Goal: Task Accomplishment & Management: Use online tool/utility

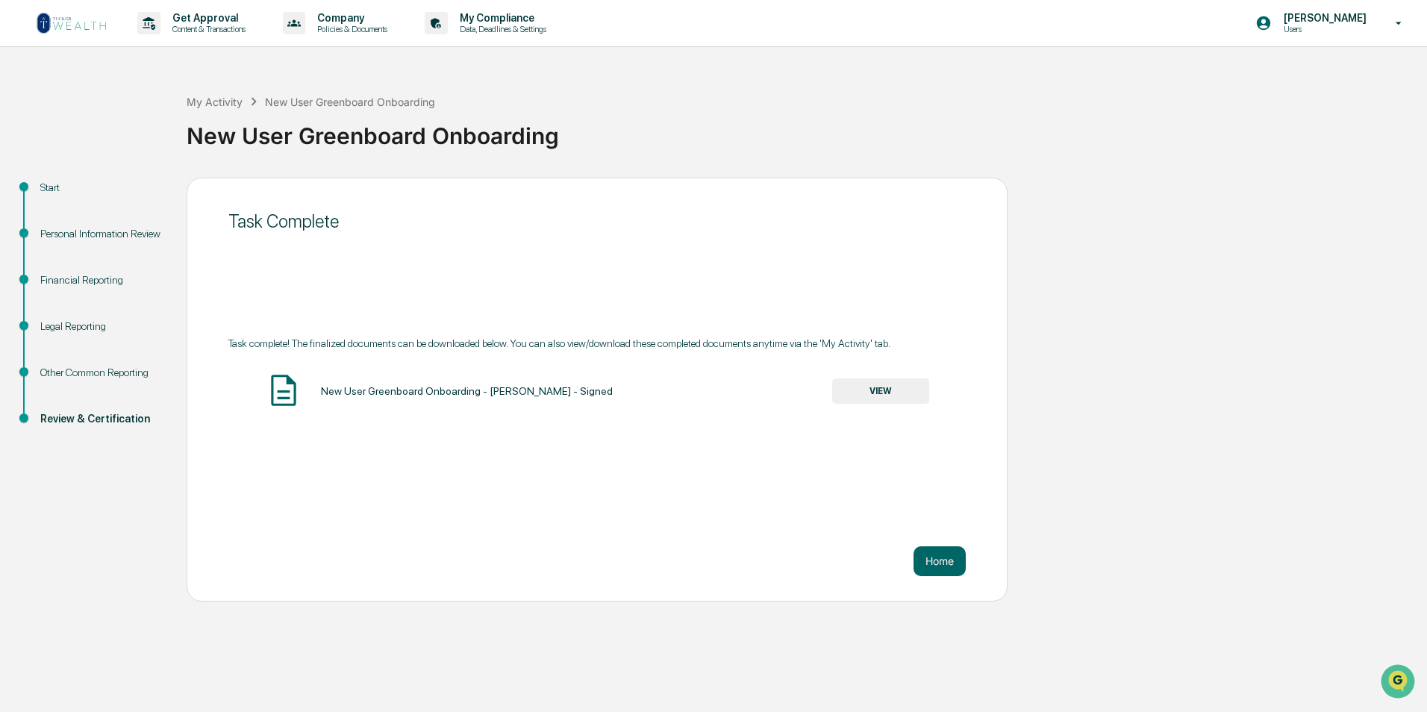
click at [80, 37] on link at bounding box center [81, 23] width 90 height 46
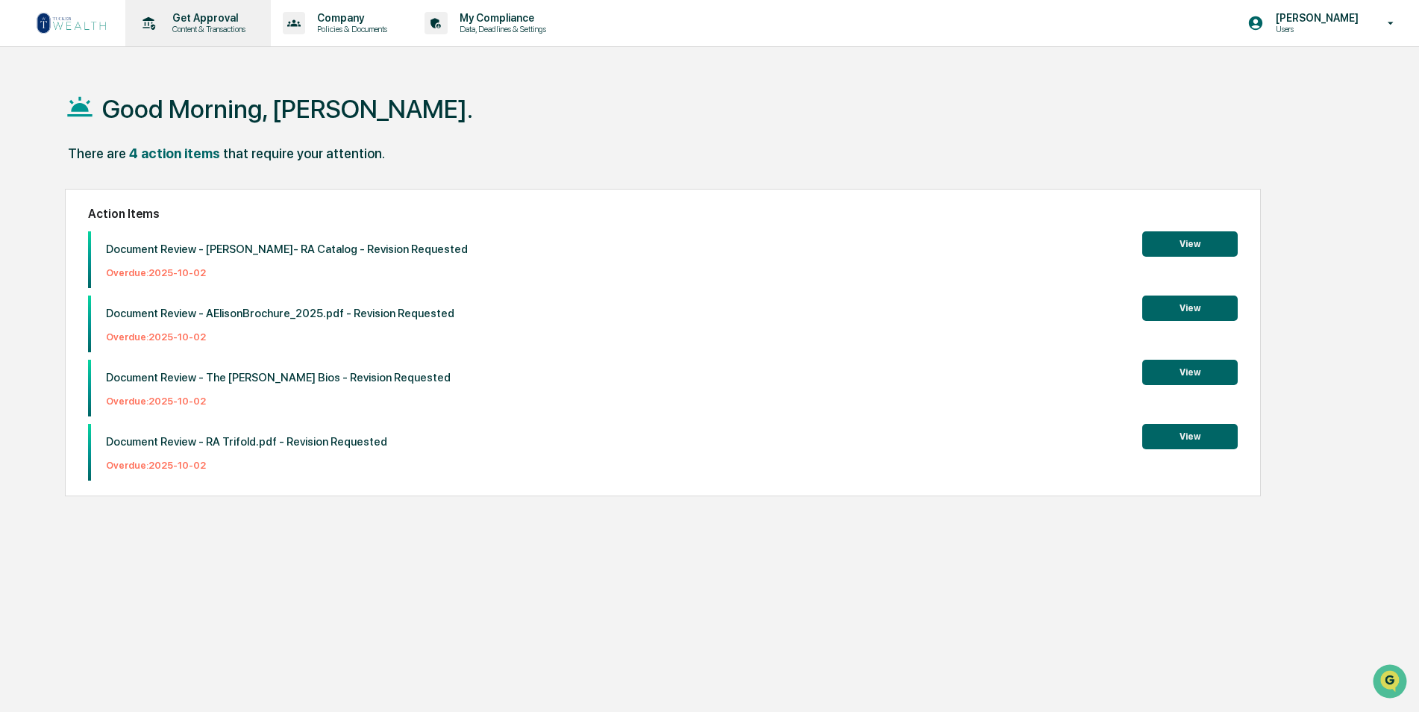
click at [199, 24] on p "Content & Transactions" at bounding box center [206, 29] width 93 height 10
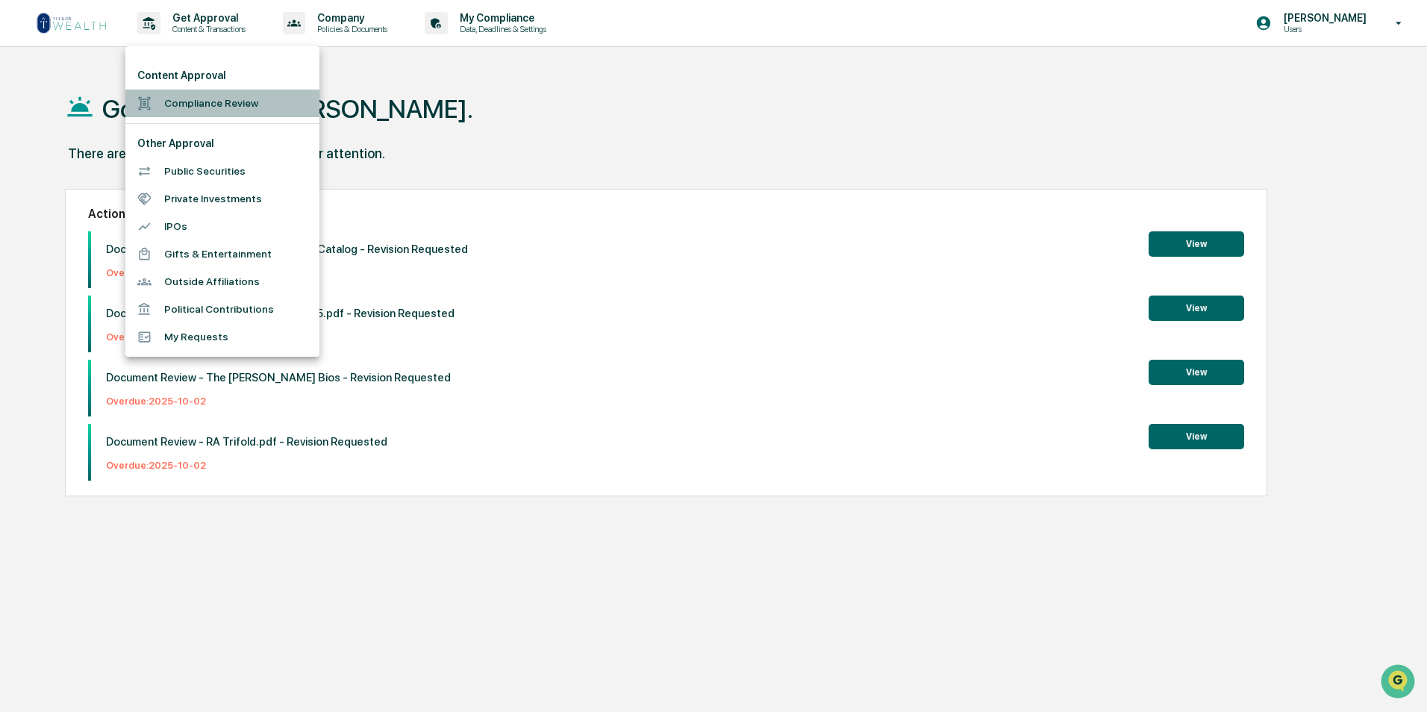
click at [182, 93] on li "Compliance Review" at bounding box center [222, 104] width 194 height 28
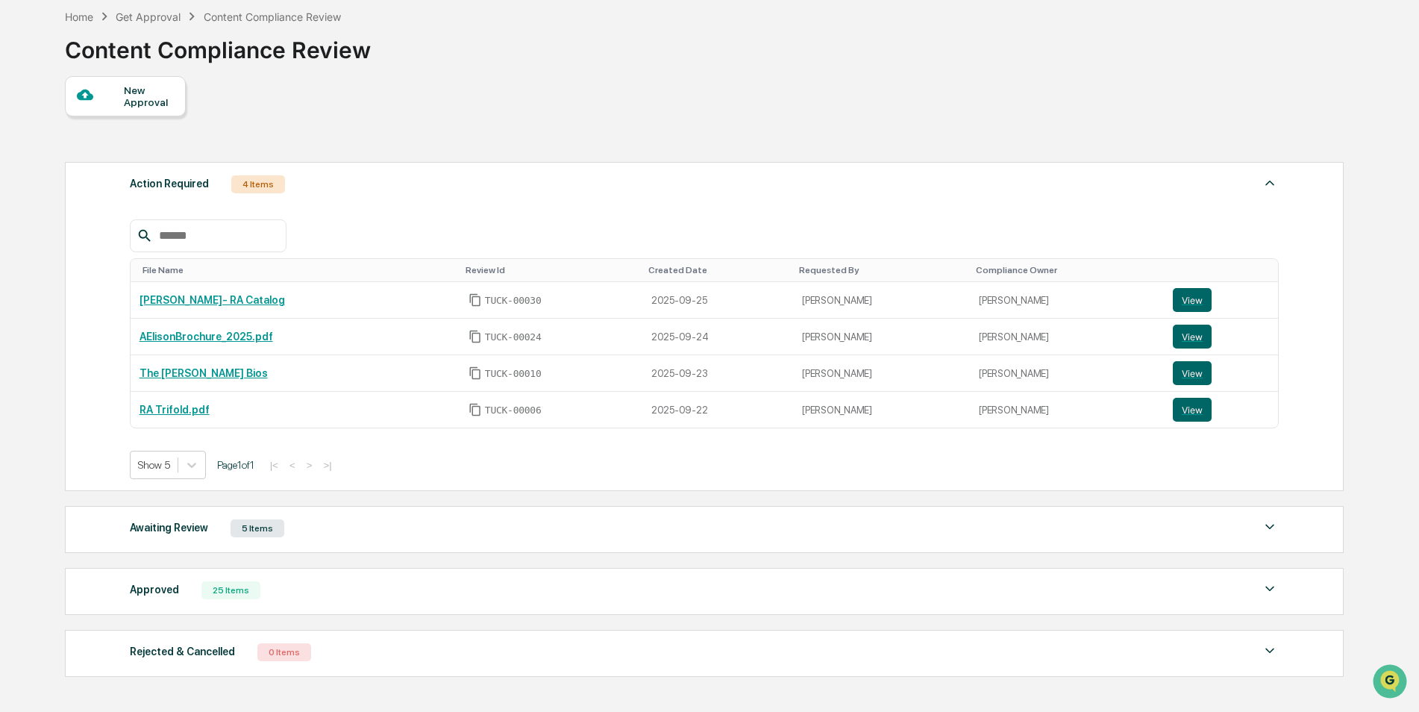
scroll to position [75, 0]
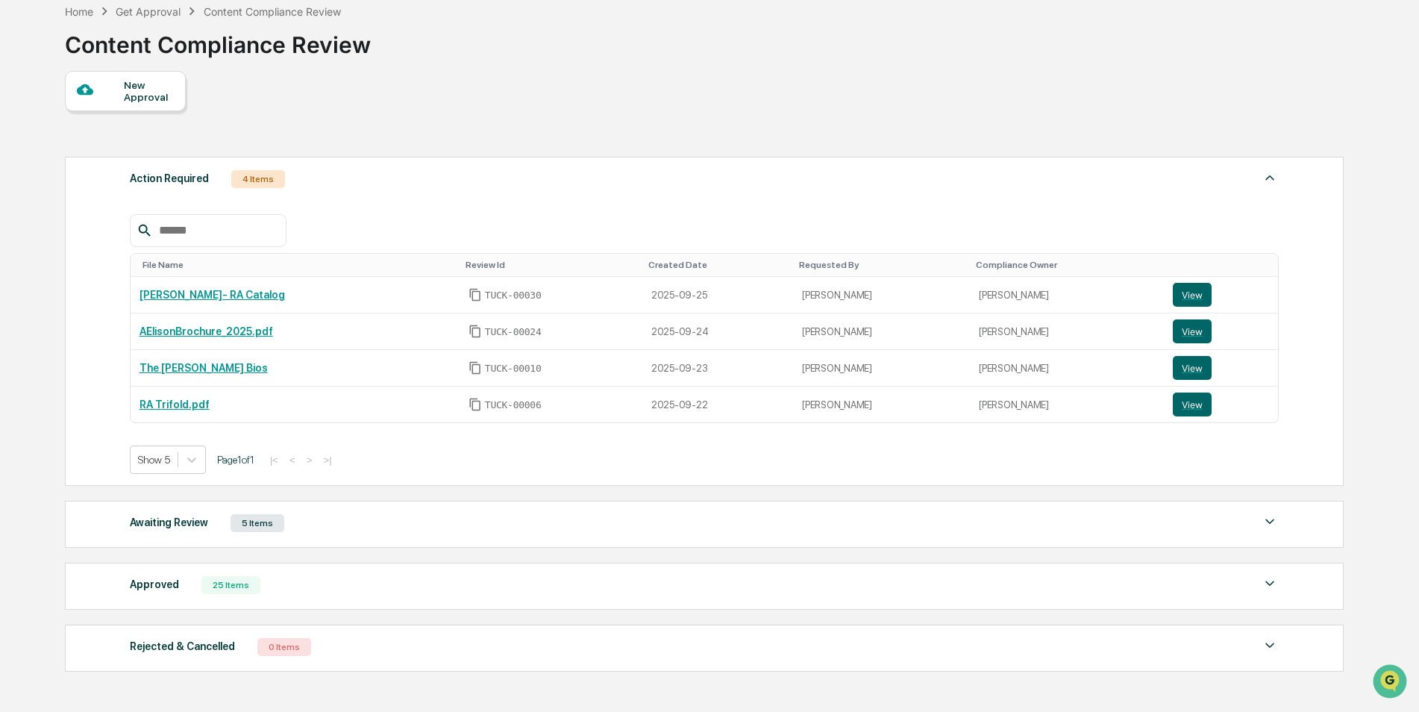
click at [323, 528] on div "Awaiting Review 5 Items" at bounding box center [705, 523] width 1150 height 21
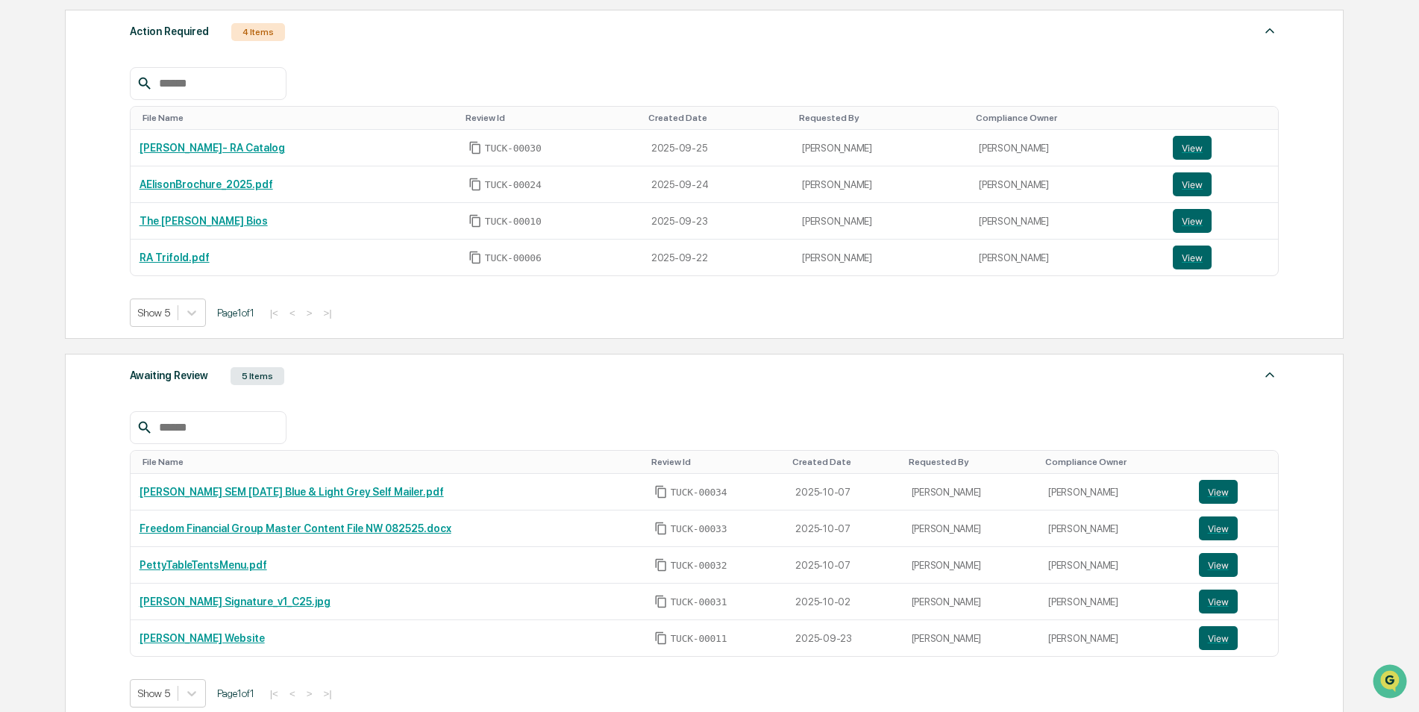
scroll to position [224, 0]
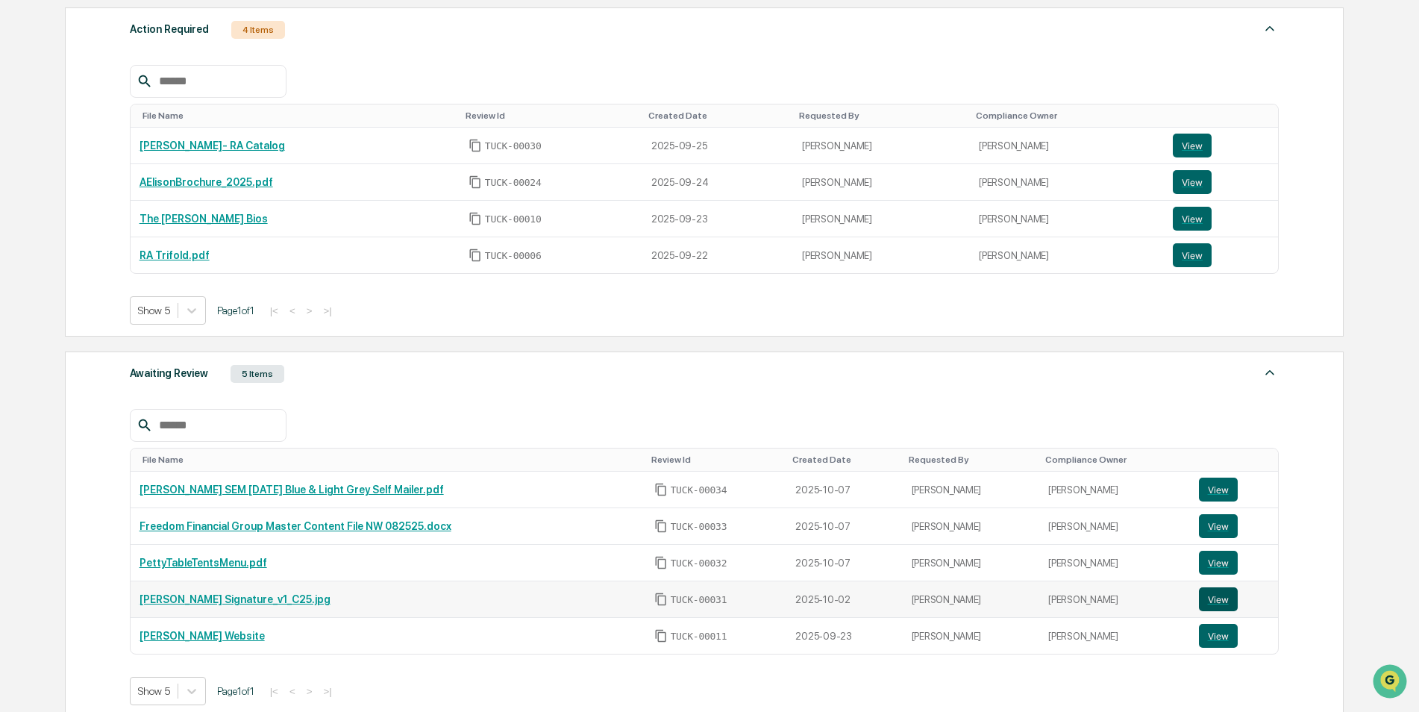
click at [1215, 600] on button "View" at bounding box center [1218, 599] width 39 height 24
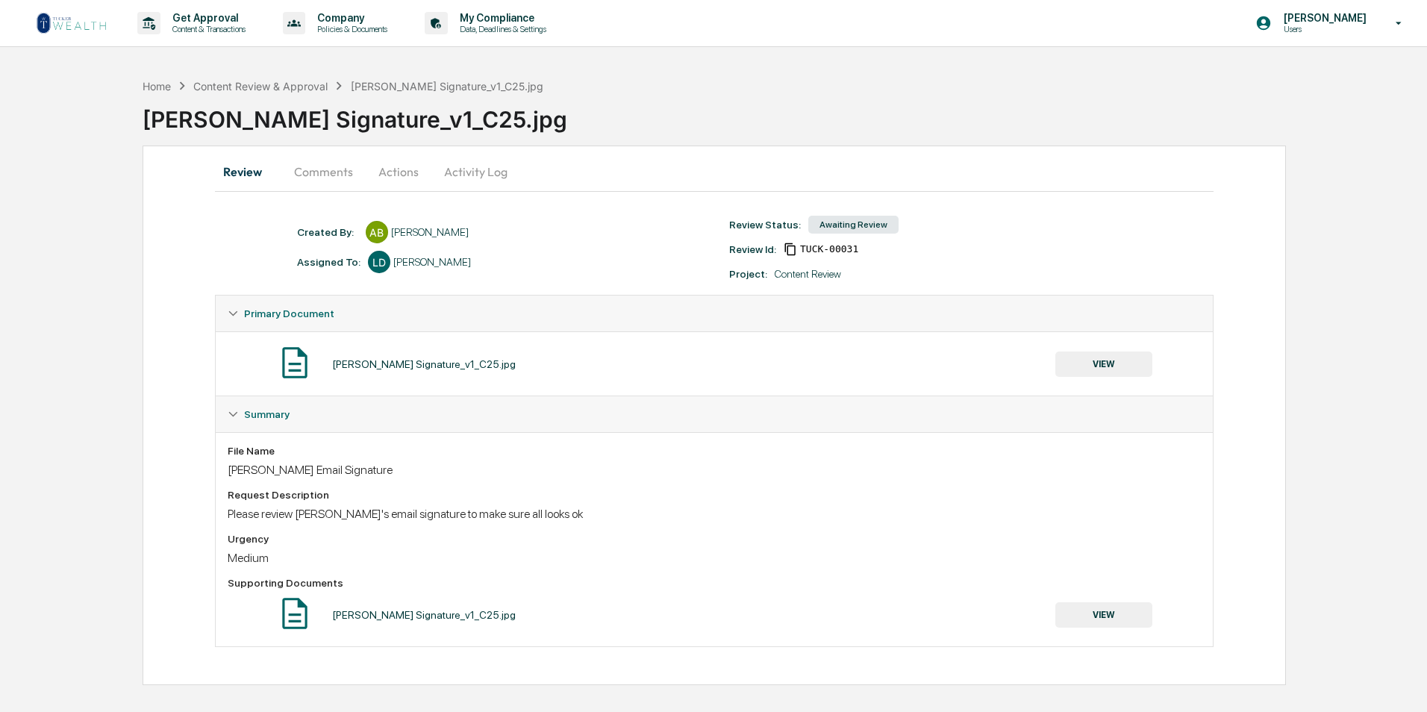
click at [319, 167] on button "Comments" at bounding box center [323, 172] width 83 height 36
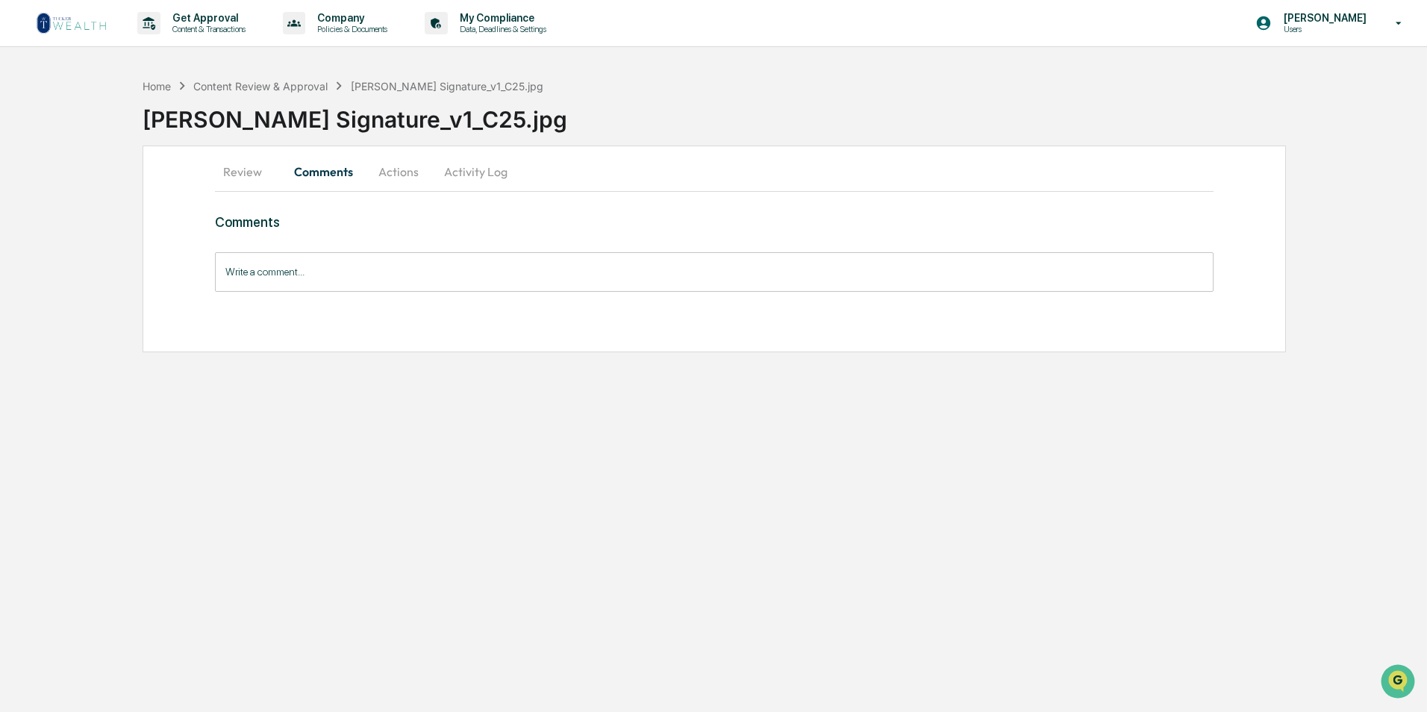
click at [247, 175] on button "Review" at bounding box center [248, 172] width 67 height 36
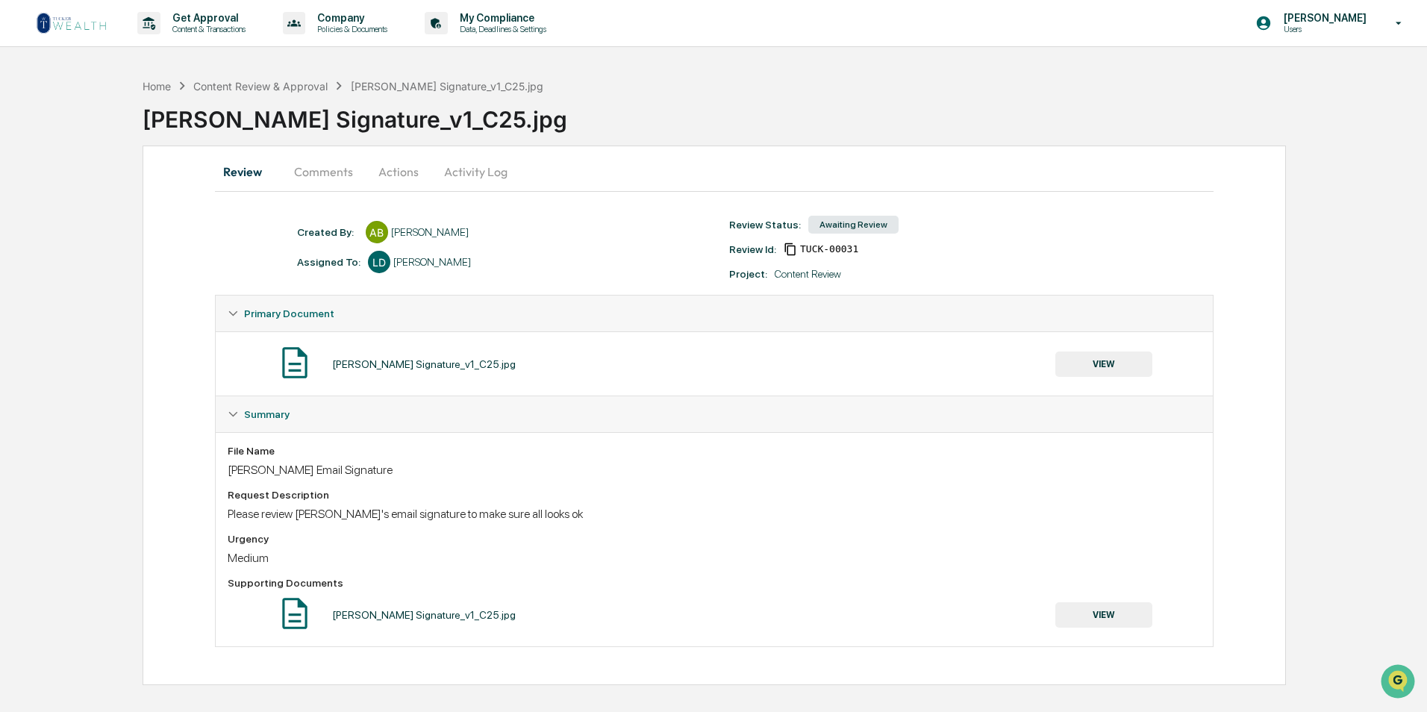
click at [99, 23] on img at bounding box center [72, 23] width 72 height 24
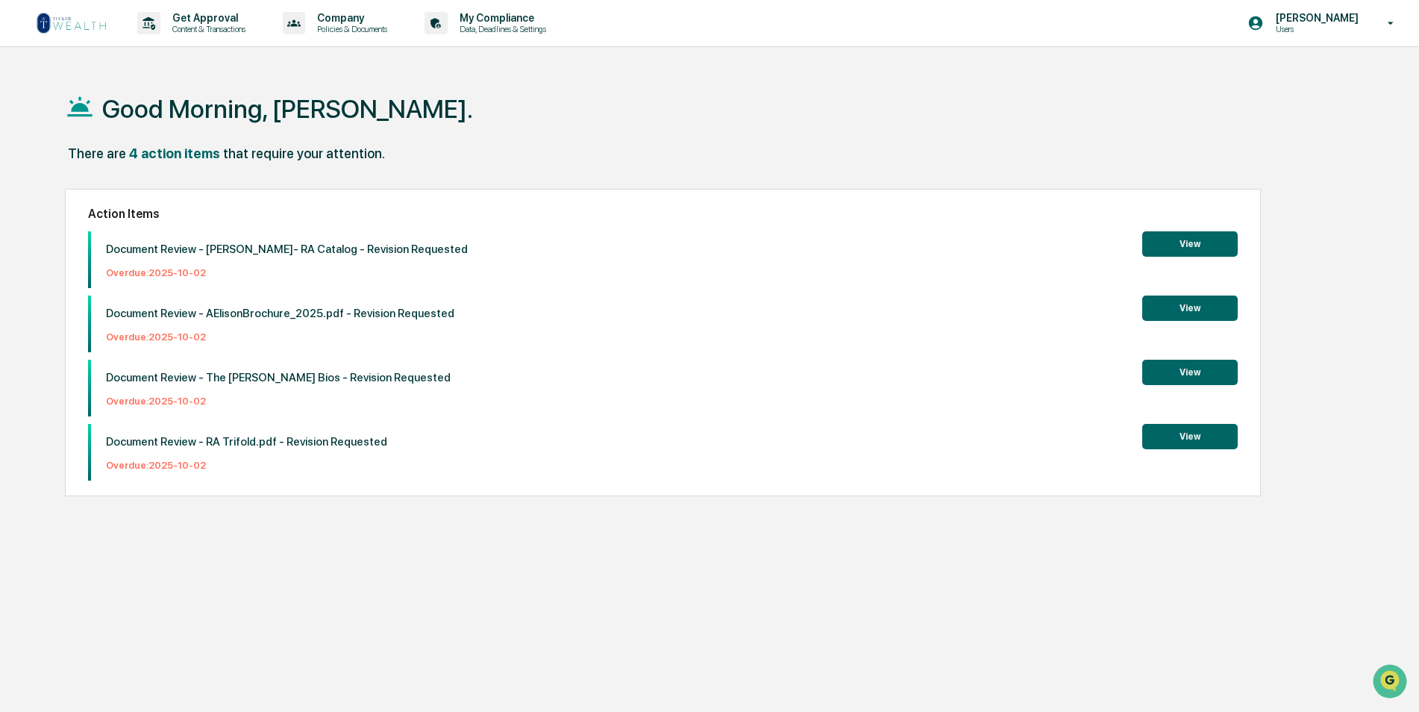
click at [112, 26] on link at bounding box center [81, 23] width 90 height 46
